Goal: Check status: Check status

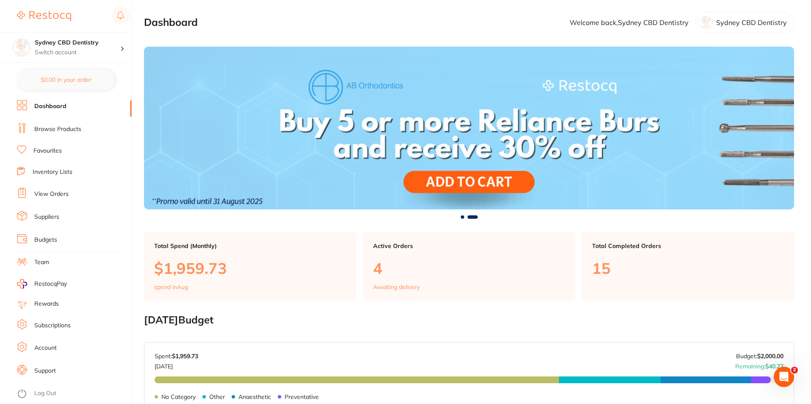
click at [54, 194] on link "View Orders" at bounding box center [51, 194] width 34 height 8
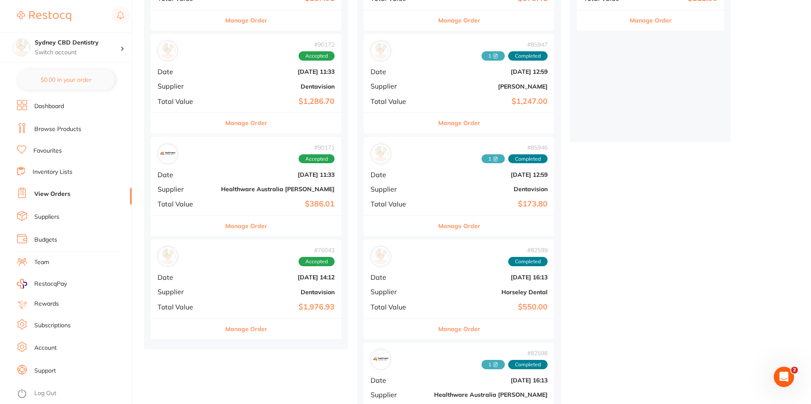
scroll to position [212, 0]
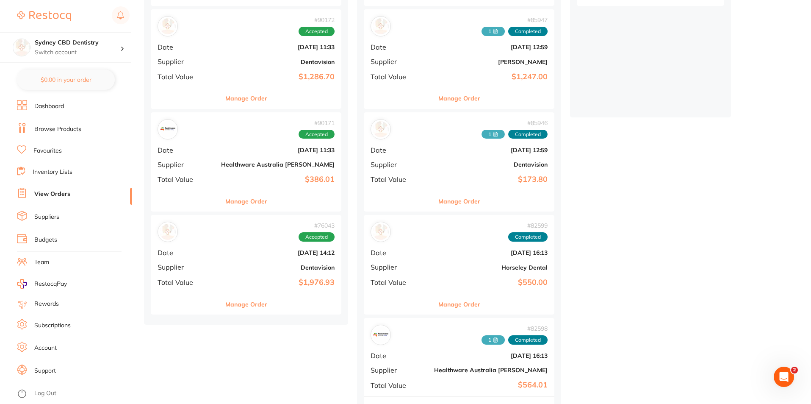
click at [239, 161] on b "Healthware Australia [PERSON_NAME]" at bounding box center [277, 164] width 113 height 7
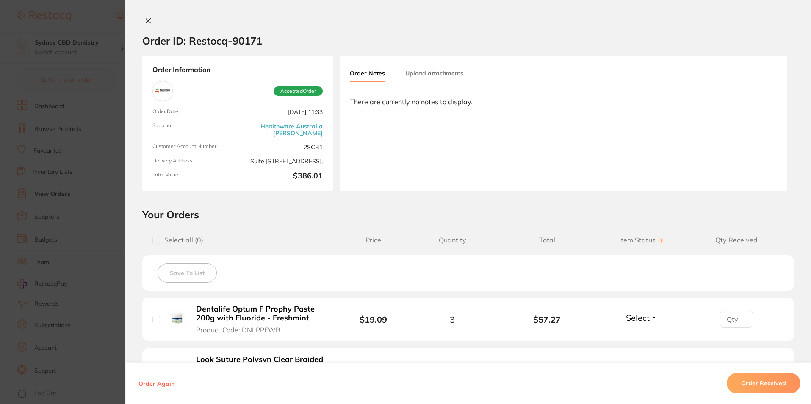
click at [428, 76] on button "Upload attachments" at bounding box center [434, 73] width 58 height 15
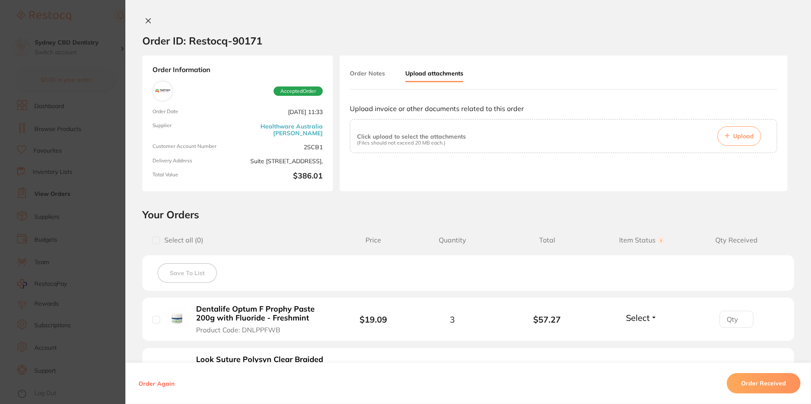
click at [741, 136] on span "Upload" at bounding box center [743, 136] width 21 height 8
click at [736, 135] on span "Upload" at bounding box center [743, 136] width 21 height 8
click at [435, 228] on section "Your Orders Select all ( 0 ) Price Quantity Total Item Status You can use this …" at bounding box center [467, 352] width 685 height 289
click at [760, 385] on button "Order Received" at bounding box center [764, 383] width 74 height 20
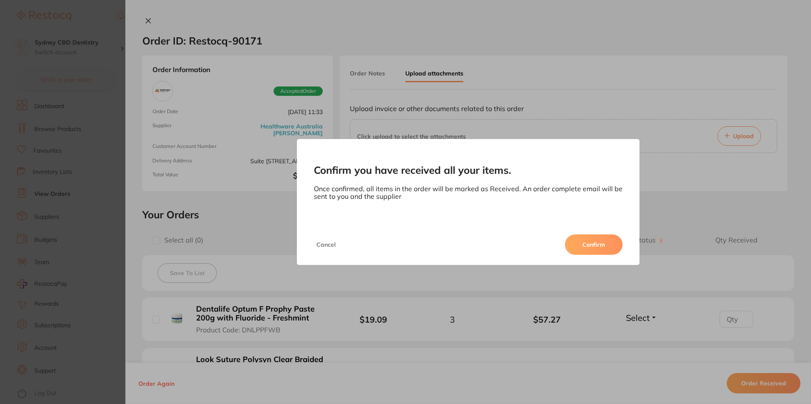
click at [593, 247] on button "Confirm" at bounding box center [594, 244] width 58 height 20
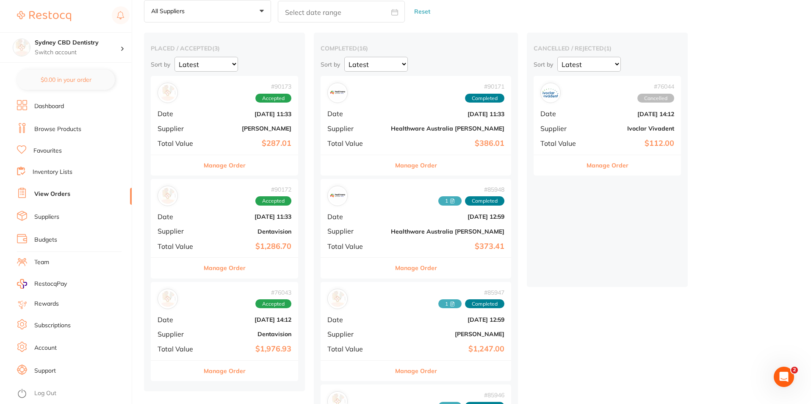
click at [232, 240] on div "# 90172 Accepted Date [DATE] 11:33 Supplier Dentavision Total Value $1,286.70" at bounding box center [224, 218] width 147 height 78
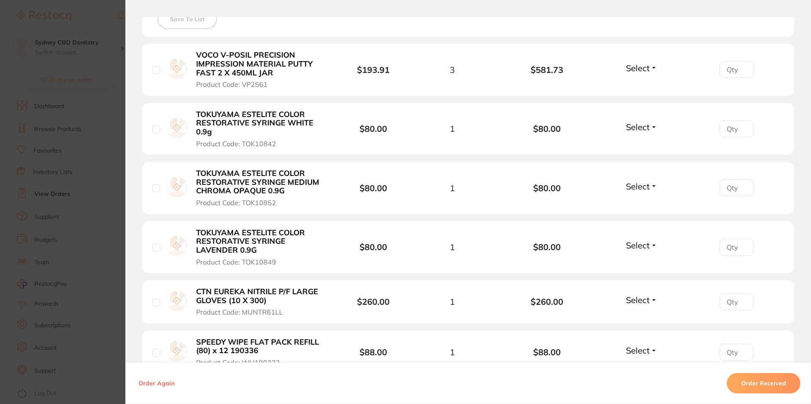
scroll to position [254, 0]
